Goal: Task Accomplishment & Management: Complete application form

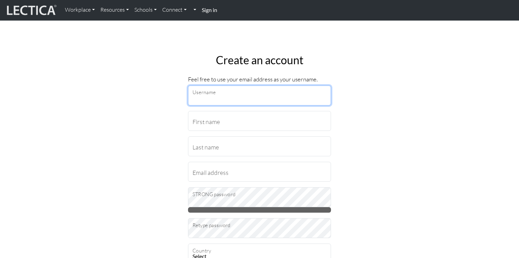
click at [241, 93] on input "Username" at bounding box center [259, 96] width 143 height 20
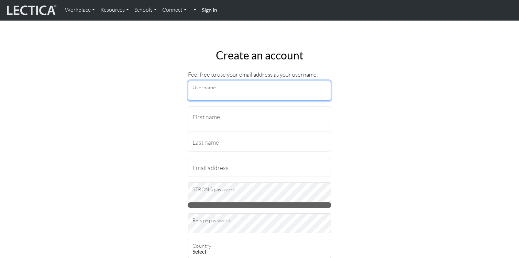
click at [218, 91] on input "Username" at bounding box center [259, 91] width 143 height 20
click at [218, 96] on input "Username" at bounding box center [259, 91] width 143 height 20
type input "adamscj@gmail.com"
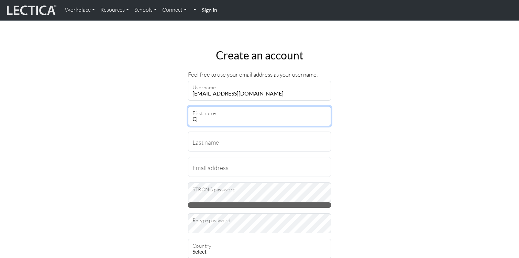
type input "Cj"
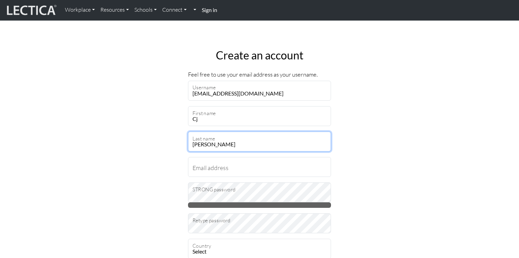
type input "Adams"
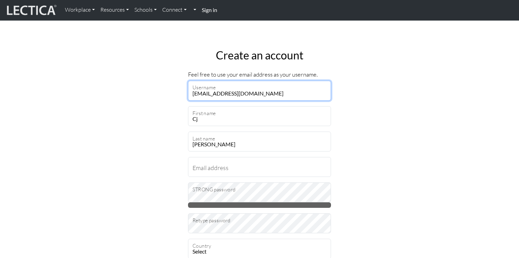
drag, startPoint x: 225, startPoint y: 94, endPoint x: 183, endPoint y: 93, distance: 42.2
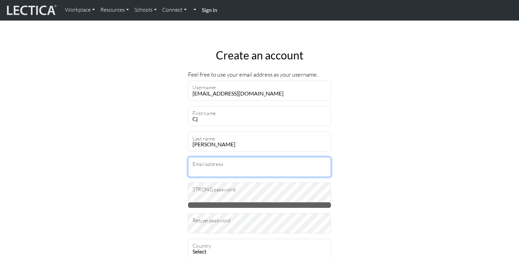
click at [224, 168] on input "Email address" at bounding box center [259, 167] width 143 height 20
paste input "adamscj@gmail.com"
type input "adamscj@gmail.com"
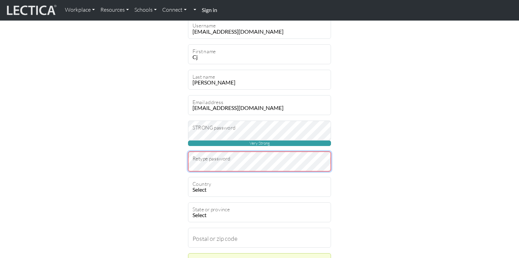
scroll to position [73, 0]
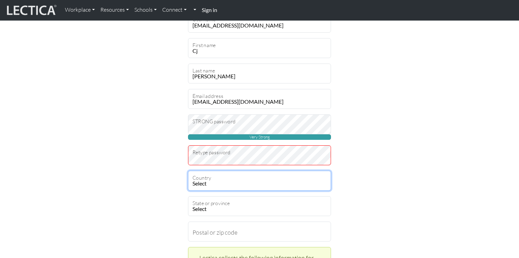
click at [219, 187] on select "Select Afghanistan A…land Islands Albania Algeria American Samoa Andorra Angola…" at bounding box center [259, 181] width 143 height 20
select select "237"
click at [188, 171] on select "Select Afghanistan A…land Islands Albania Algeria American Samoa Andorra Angola…" at bounding box center [259, 181] width 143 height 20
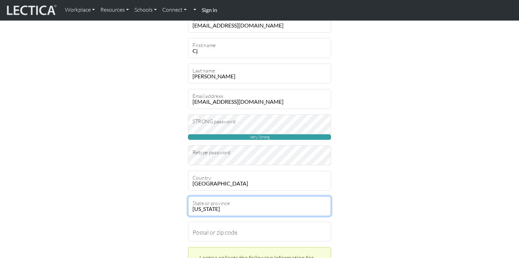
click at [220, 208] on select "Alabama Alaska American Samoa Arizona Arkansas Armed Forces Americas Armed Forc…" at bounding box center [259, 206] width 143 height 20
select select "11663"
click at [188, 196] on select "Alabama Alaska American Samoa Arizona Arkansas Armed Forces Americas Armed Forc…" at bounding box center [259, 206] width 143 height 20
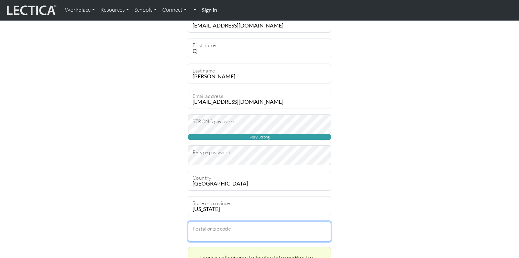
click at [215, 236] on input "Postal or zip code" at bounding box center [259, 232] width 143 height 20
type input "18360"
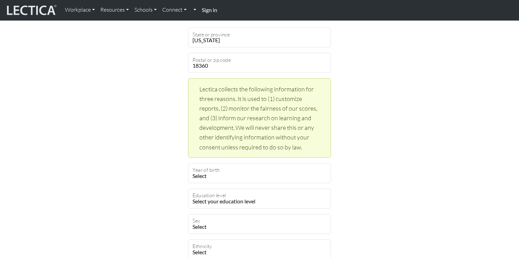
scroll to position [244, 0]
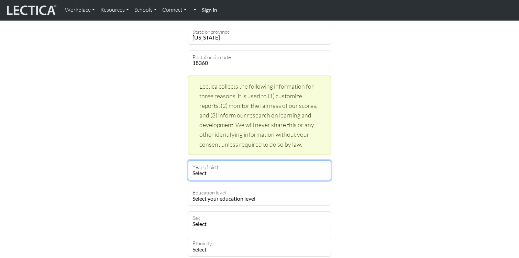
click at [227, 171] on select "Select 2025 2024 2023 2022 2021 2020 2019 2018 2017 2016 2015 2014 2013 2012 20…" at bounding box center [259, 170] width 143 height 20
select select "1985"
click at [188, 160] on select "Select 2025 2024 2023 2022 2021 2020 2019 2018 2017 2016 2015 2014 2013 2012 20…" at bounding box center [259, 170] width 143 height 20
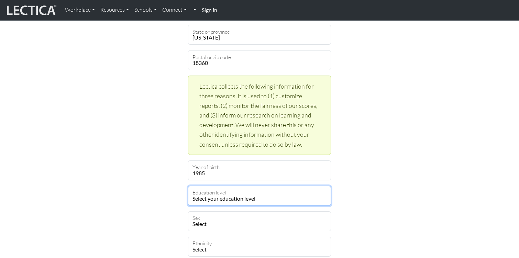
click at [204, 200] on select "Select your education level toddler pre-pre-pre-k pre-pre-k pre-k Kindergarten …" at bounding box center [259, 196] width 143 height 20
click at [188, 186] on select "Select your education level toddler pre-pre-pre-k pre-pre-k pre-k Kindergarten …" at bounding box center [259, 196] width 143 height 20
click at [247, 198] on select "Select your education level toddler pre-pre-pre-k pre-pre-k pre-k Kindergarten …" at bounding box center [259, 196] width 143 height 20
click at [188, 186] on select "Select your education level toddler pre-pre-pre-k pre-pre-k pre-k Kindergarten …" at bounding box center [259, 196] width 143 height 20
click at [231, 202] on select "Select your education level toddler pre-pre-pre-k pre-pre-k pre-k Kindergarten …" at bounding box center [259, 196] width 143 height 20
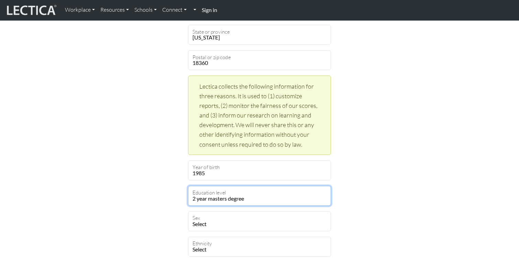
select select "22"
click at [188, 186] on select "Select your education level toddler pre-pre-pre-k pre-pre-k pre-k Kindergarten …" at bounding box center [259, 196] width 143 height 20
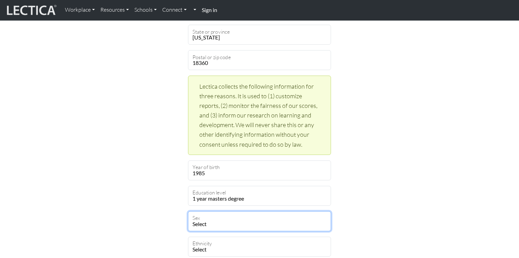
click at [229, 222] on select "Select Male Female Binary Non-binary Opt out" at bounding box center [259, 221] width 143 height 20
select select "male"
click at [188, 211] on select "Select Male Female Binary Non-binary Opt out" at bounding box center [259, 221] width 143 height 20
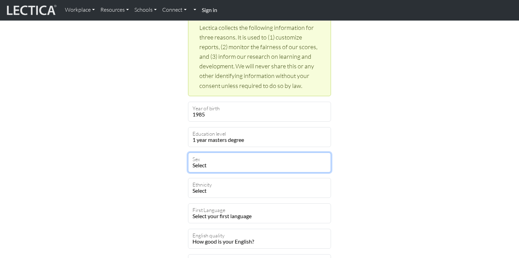
scroll to position [305, 0]
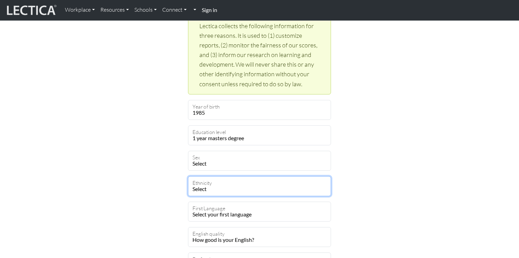
click at [215, 192] on select "Select African Asian Black Carribean Caucasian Central American Eurasian Indian…" at bounding box center [259, 186] width 143 height 20
select select "101"
click at [188, 176] on select "Select African Asian Black Carribean Caucasian Central American Eurasian Indian…" at bounding box center [259, 186] width 143 height 20
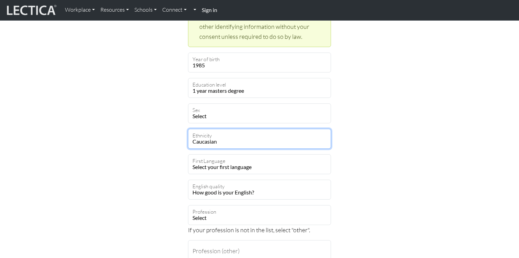
scroll to position [353, 0]
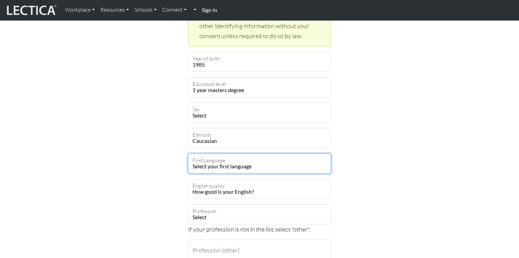
click at [224, 162] on select "Select your first language Abkhazian Achinese Acoli Adangme Adyghe Afar Afrihil…" at bounding box center [259, 164] width 143 height 20
select select "1927"
click at [188, 154] on select "Select your first language Abkhazian Achinese Acoli Adangme Adyghe Afar Afrihil…" at bounding box center [259, 164] width 143 height 20
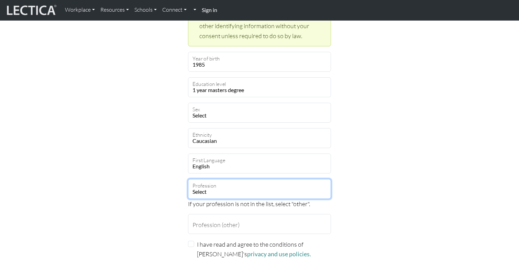
click at [216, 194] on select "Select academic accounting/finance administration arts: performing arts: visual…" at bounding box center [259, 189] width 143 height 20
select select "17"
click at [188, 179] on select "Select academic accounting/finance administration arts: performing arts: visual…" at bounding box center [259, 189] width 143 height 20
click at [231, 185] on select "Select academic accounting/finance administration arts: performing arts: visual…" at bounding box center [259, 189] width 143 height 20
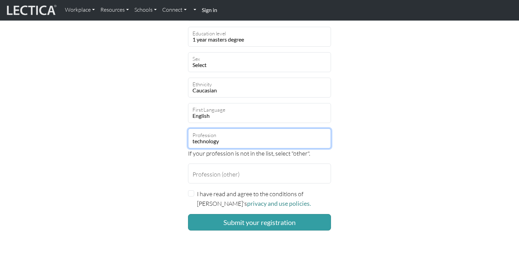
scroll to position [406, 0]
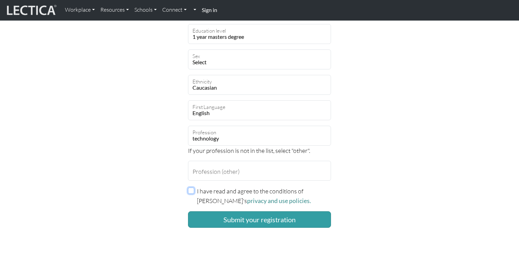
click at [189, 191] on input "I have read and agree to the conditions of Lectica's privacy and use policies." at bounding box center [191, 191] width 6 height 6
checkbox input "true"
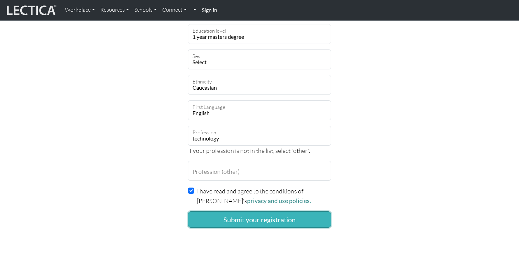
click at [233, 219] on button "Submit your registration" at bounding box center [259, 219] width 143 height 16
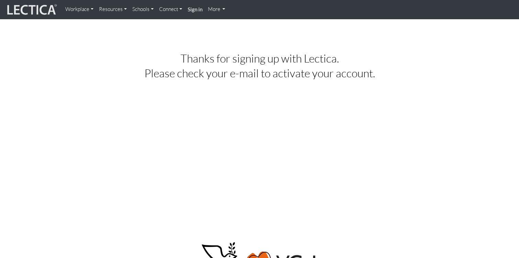
scroll to position [14, 0]
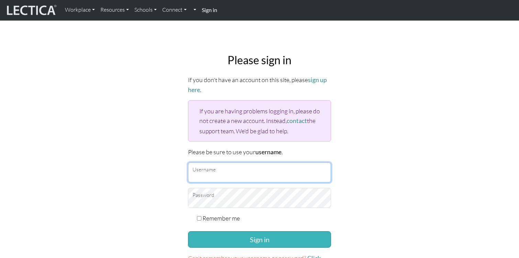
type input "[EMAIL_ADDRESS][DOMAIN_NAME]"
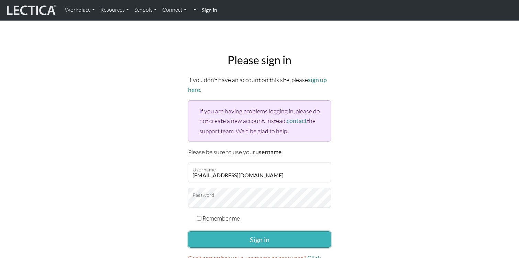
click at [247, 234] on button "Sign in" at bounding box center [259, 239] width 143 height 16
